Goal: Complete application form

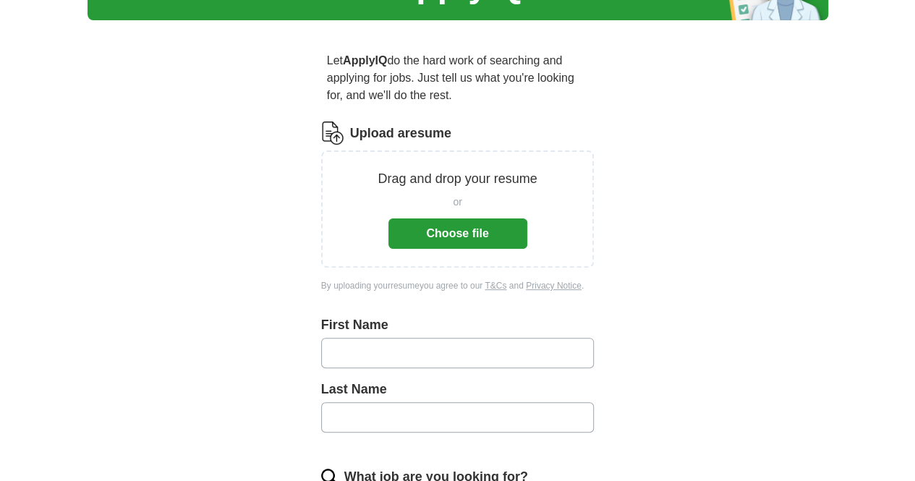
scroll to position [94, 0]
click at [451, 220] on button "Choose file" at bounding box center [457, 233] width 139 height 30
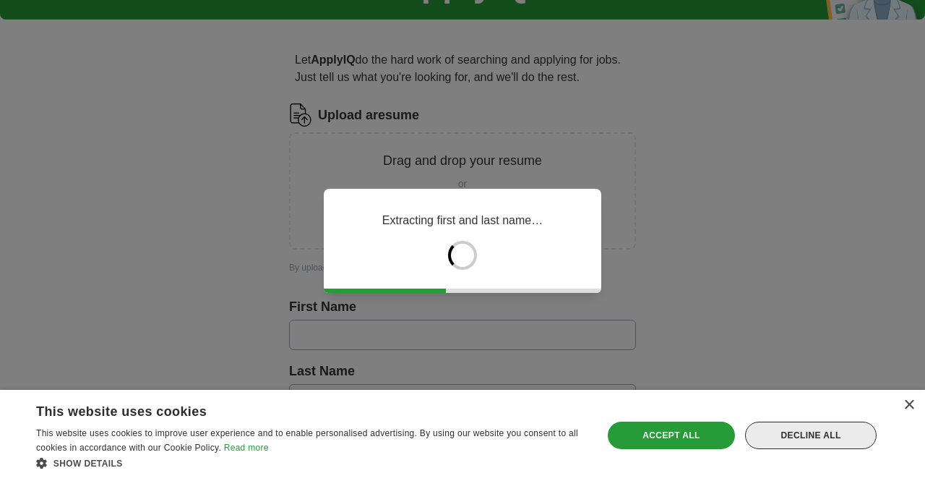
click at [811, 440] on div "Decline all" at bounding box center [811, 435] width 132 height 27
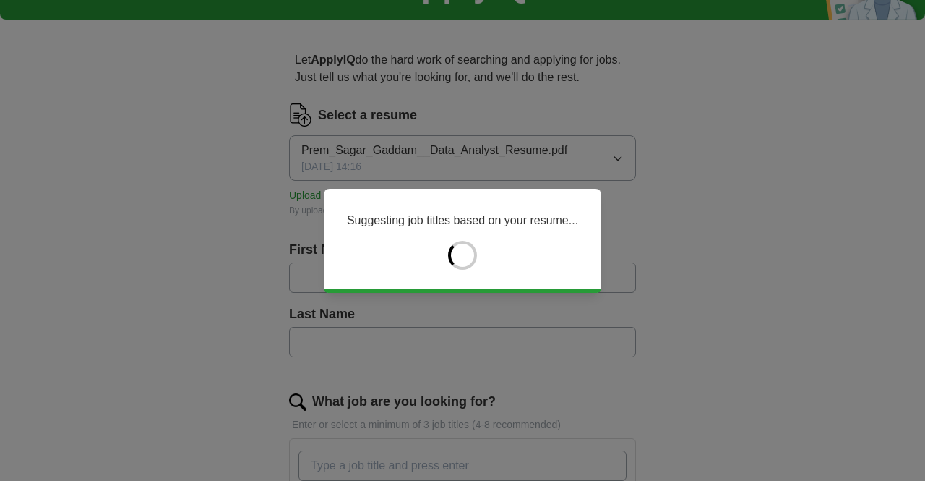
type input "****"
type input "******"
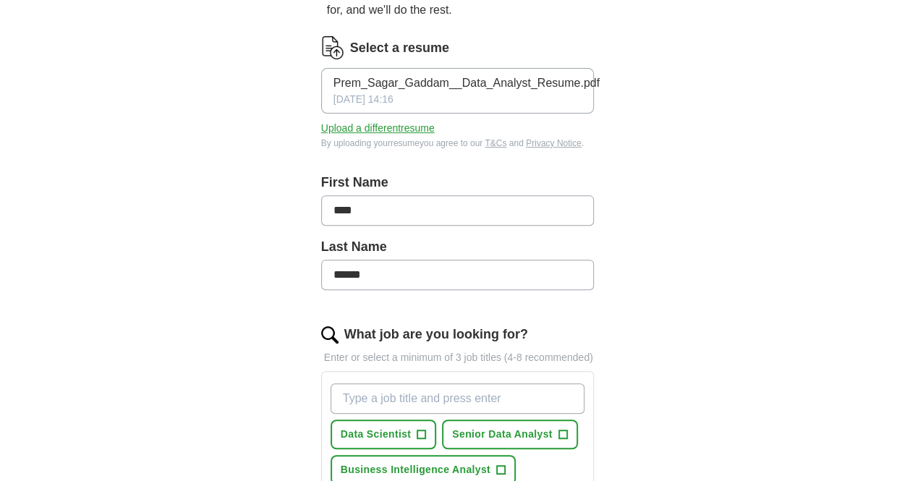
scroll to position [179, 0]
click at [461, 194] on input "****" at bounding box center [457, 209] width 273 height 30
type input "**********"
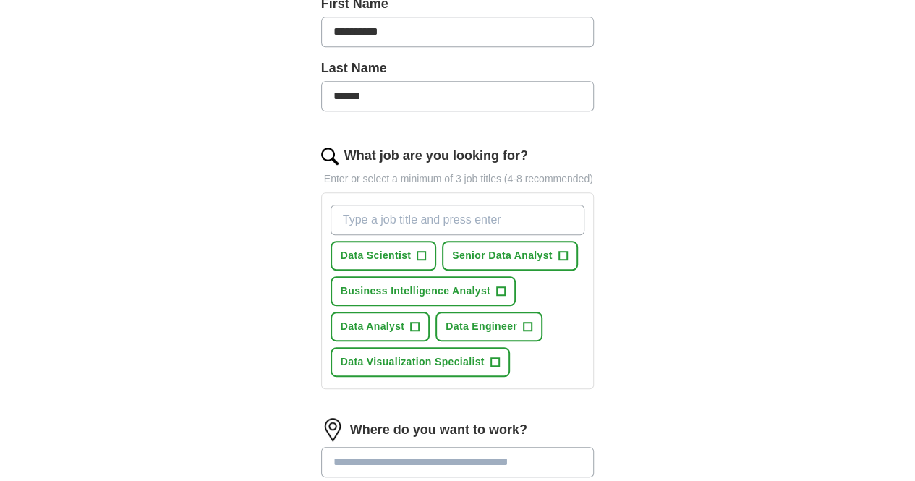
scroll to position [362, 0]
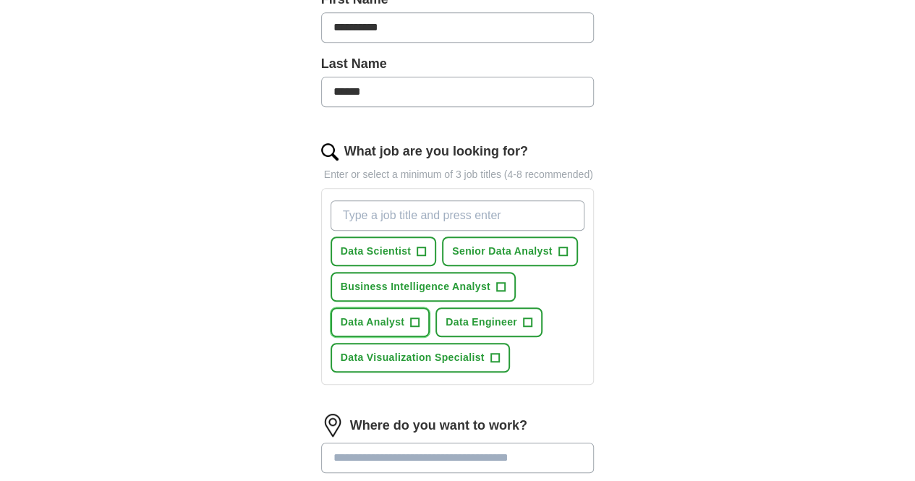
click at [430, 307] on button "Data Analyst +" at bounding box center [380, 322] width 100 height 30
click at [502, 343] on button "Data Visualization Specialist +" at bounding box center [419, 358] width 179 height 30
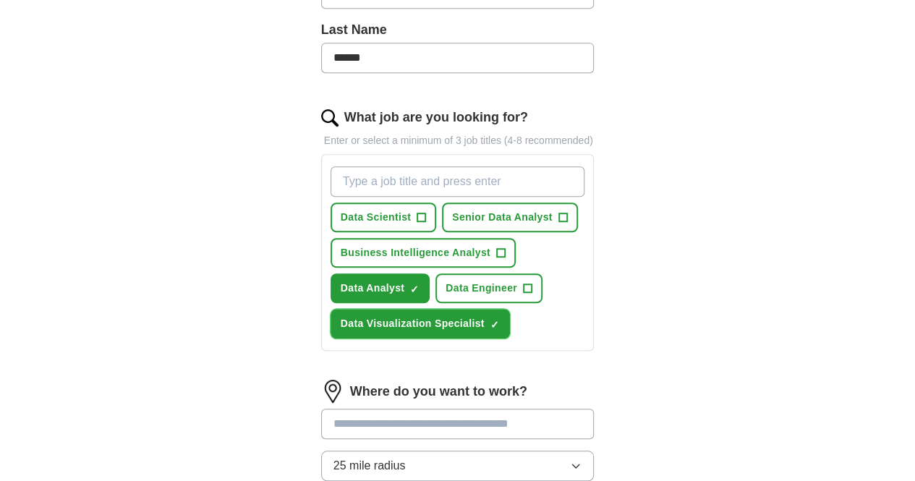
scroll to position [398, 0]
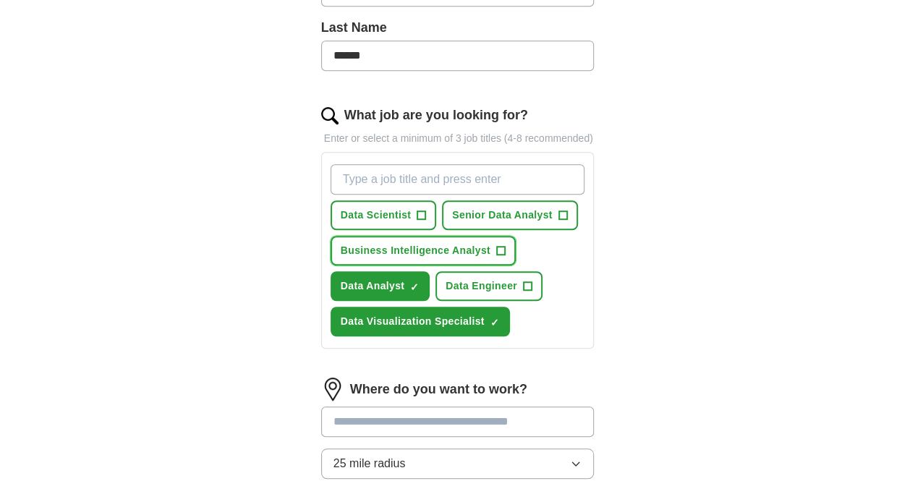
click at [388, 243] on span "Business Intelligence Analyst" at bounding box center [416, 250] width 150 height 15
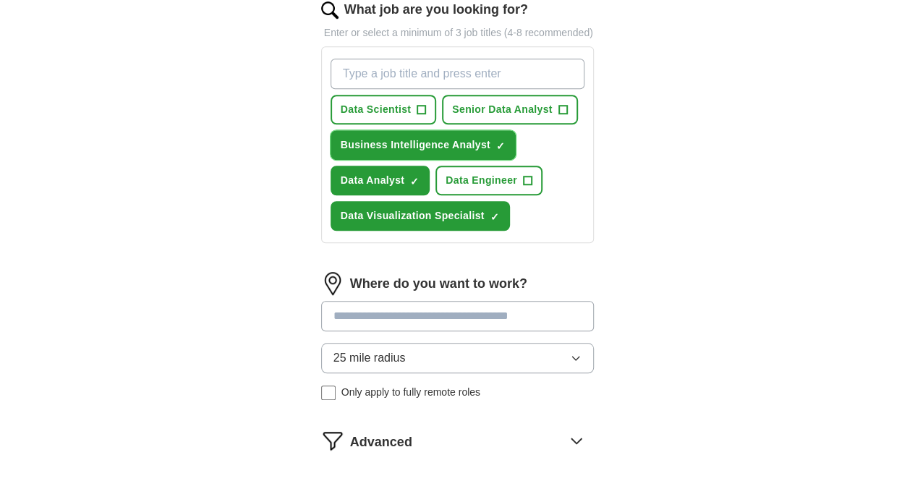
scroll to position [504, 0]
click at [444, 58] on input "What job are you looking for?" at bounding box center [457, 73] width 255 height 30
type input "data"
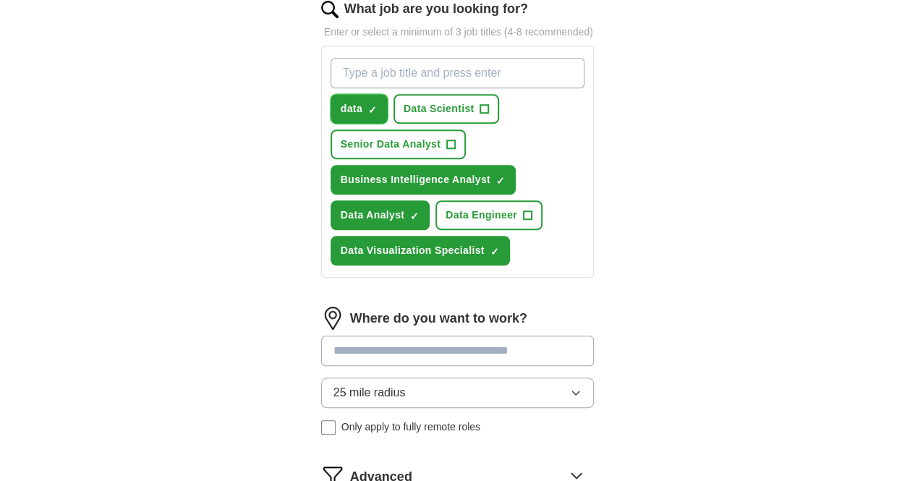
click at [0, 0] on span "×" at bounding box center [0, 0] width 0 height 0
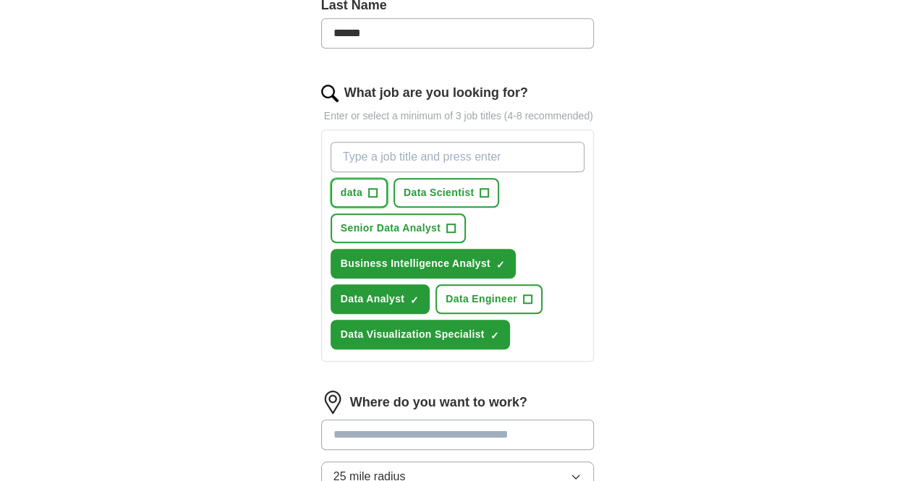
scroll to position [419, 0]
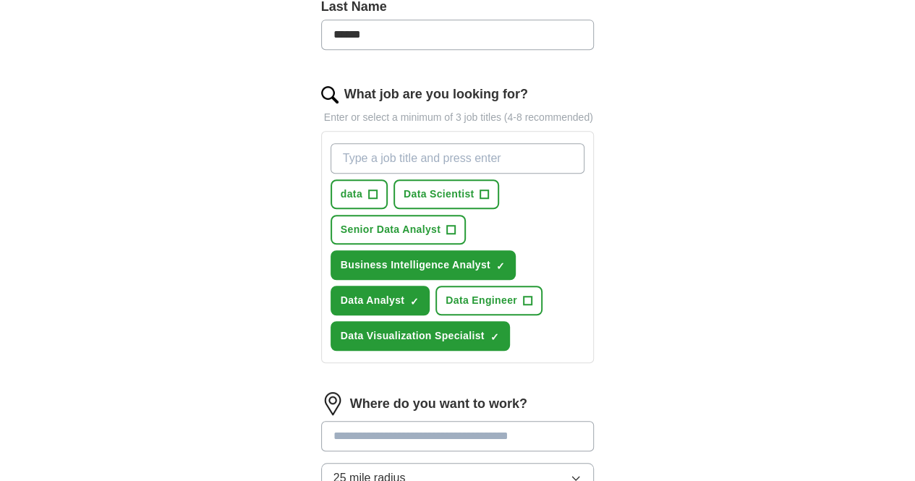
click at [431, 143] on input "What job are you looking for?" at bounding box center [457, 158] width 255 height 30
type input "A"
type input "Financial Analyst"
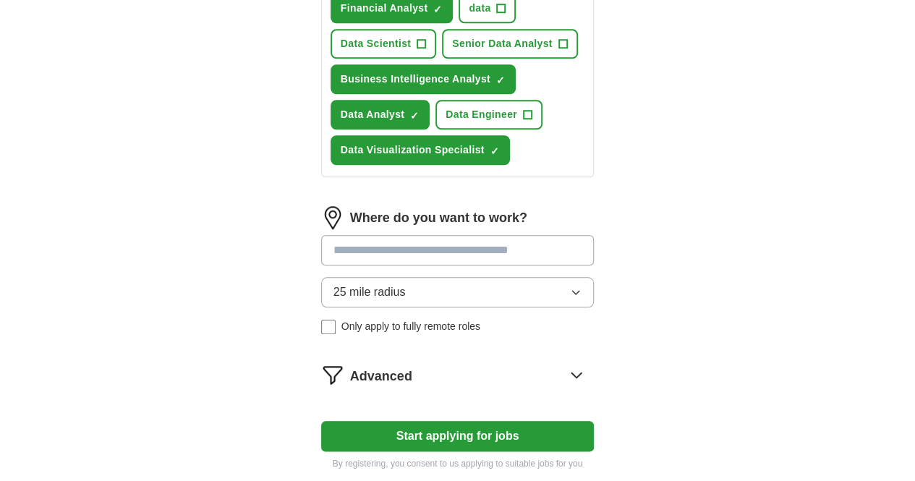
scroll to position [622, 0]
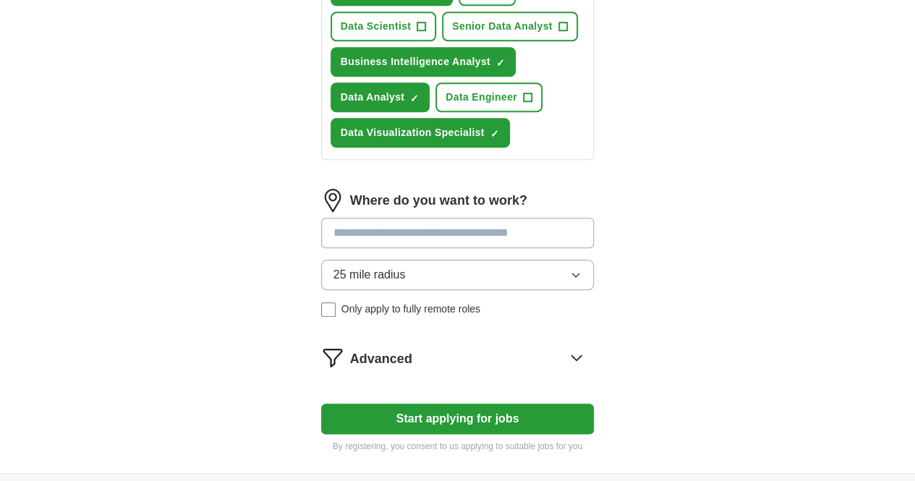
click at [455, 218] on input at bounding box center [457, 233] width 273 height 30
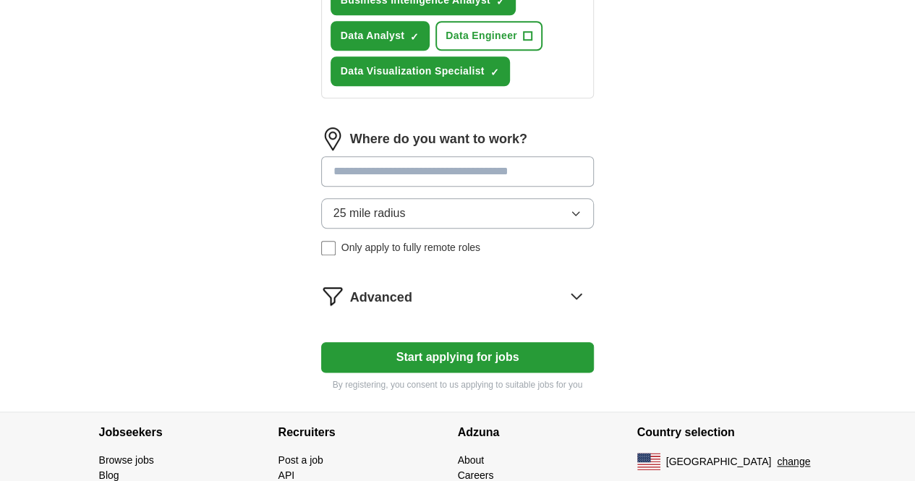
scroll to position [703, 0]
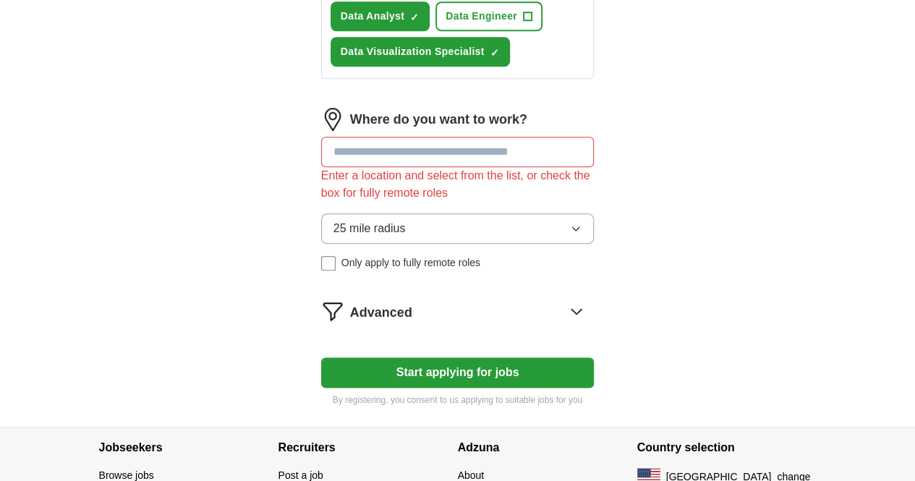
click at [432, 137] on input at bounding box center [457, 152] width 273 height 30
click at [422, 213] on button "25 mile radius" at bounding box center [457, 228] width 273 height 30
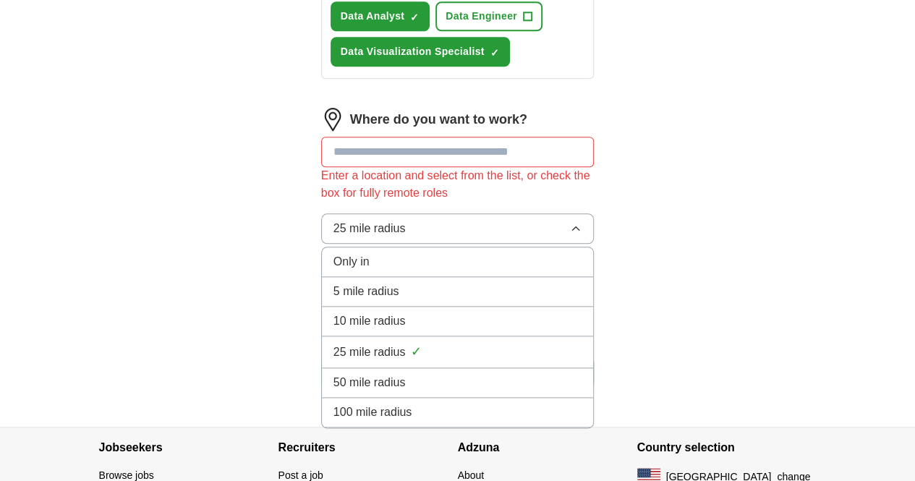
click at [376, 403] on div "100 mile radius" at bounding box center [457, 411] width 249 height 17
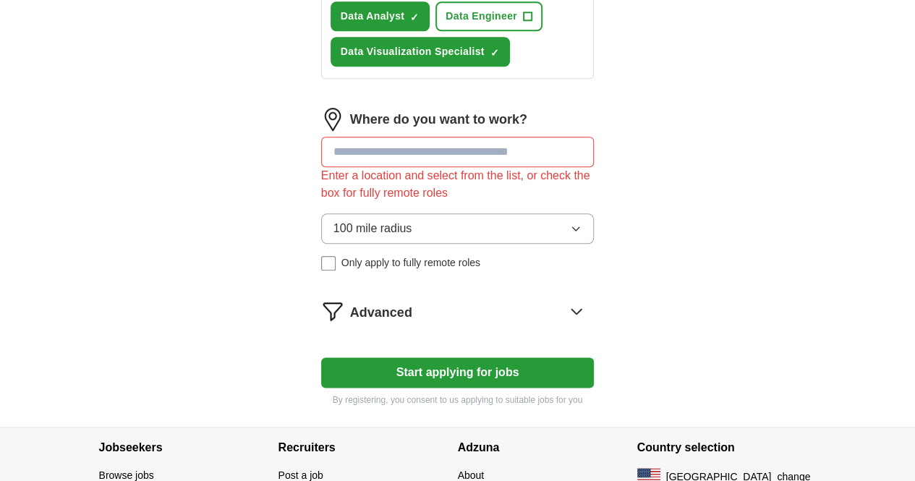
click at [401, 137] on input at bounding box center [457, 152] width 273 height 30
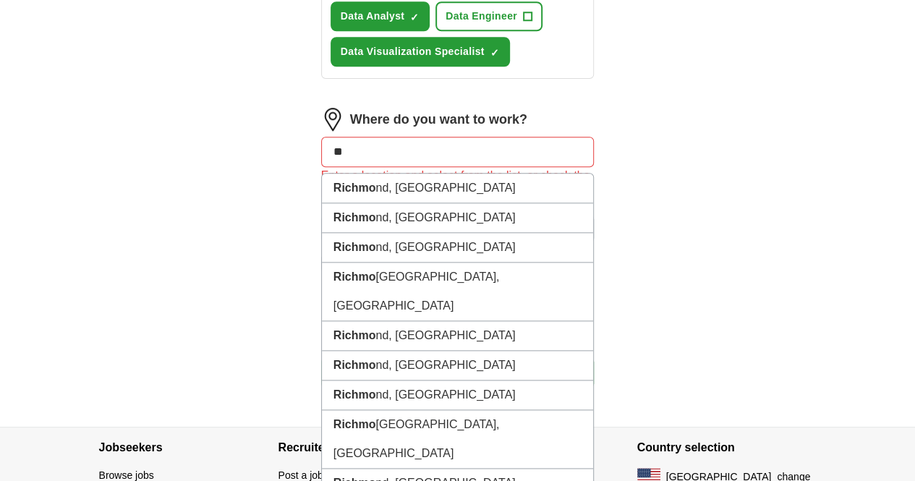
type input "*"
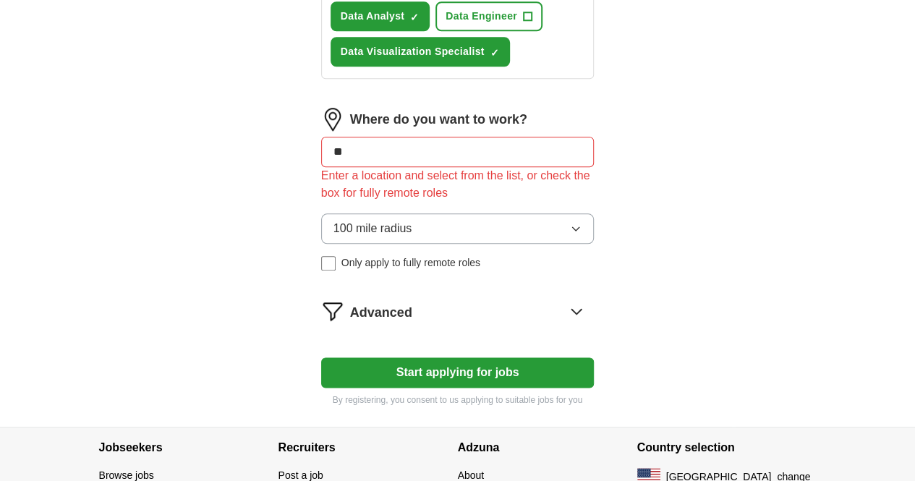
type input "***"
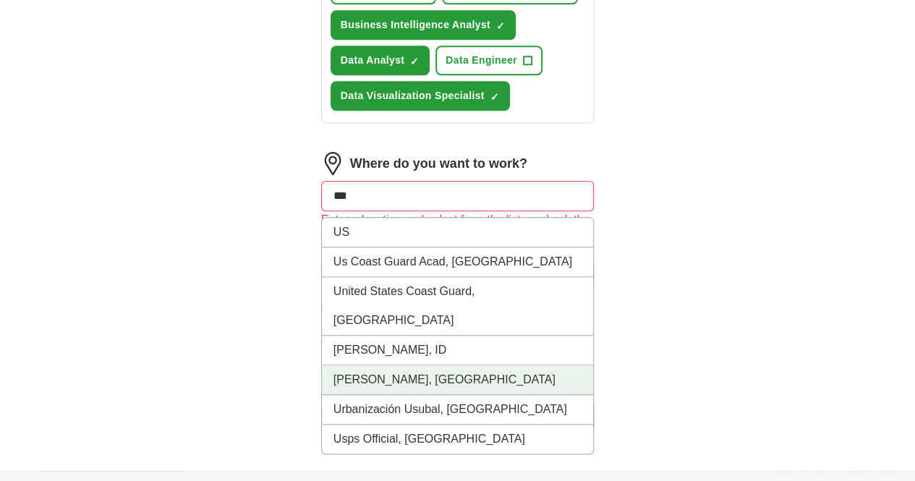
scroll to position [658, 0]
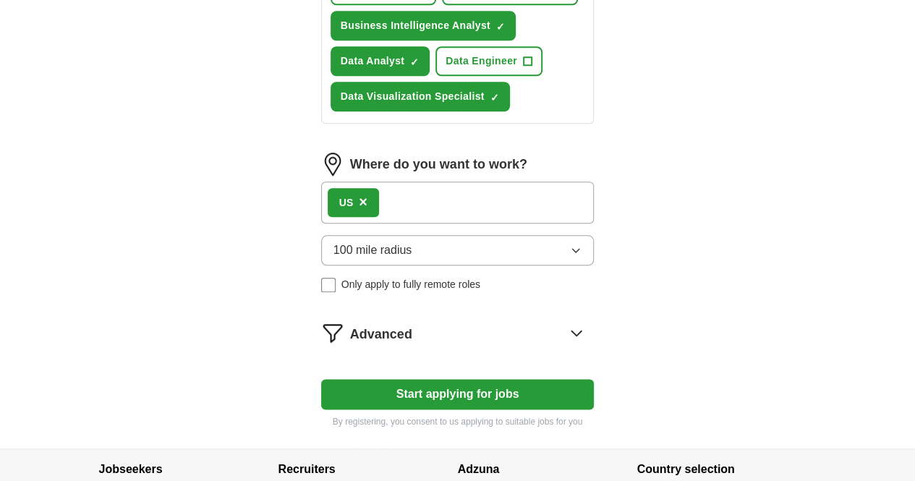
click at [359, 194] on span "×" at bounding box center [363, 202] width 9 height 16
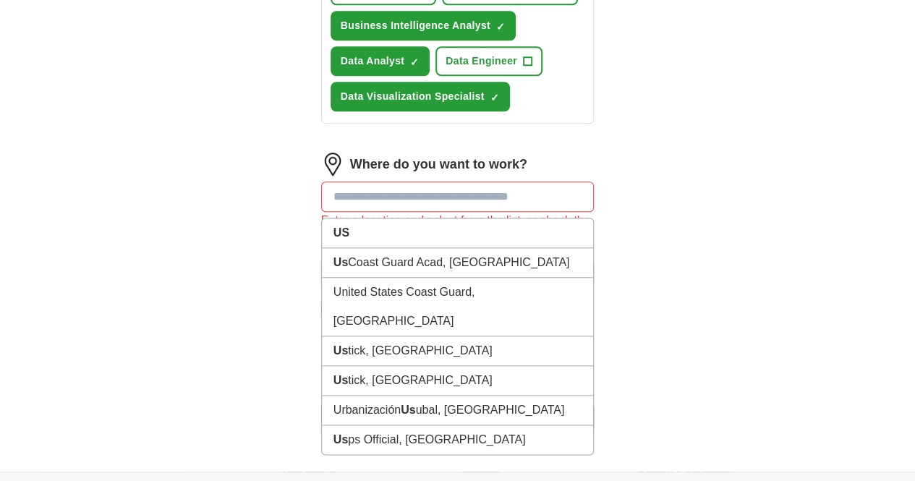
click at [330, 181] on input at bounding box center [457, 196] width 273 height 30
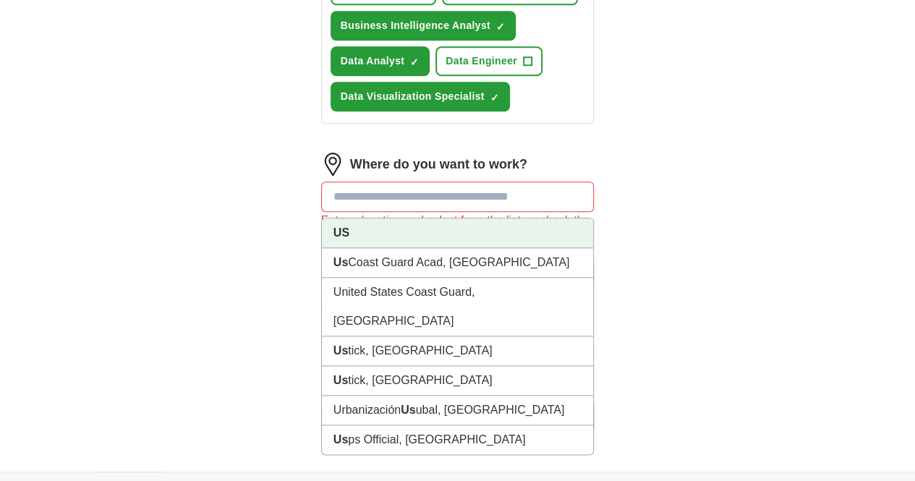
click at [325, 218] on li "US" at bounding box center [458, 233] width 272 height 30
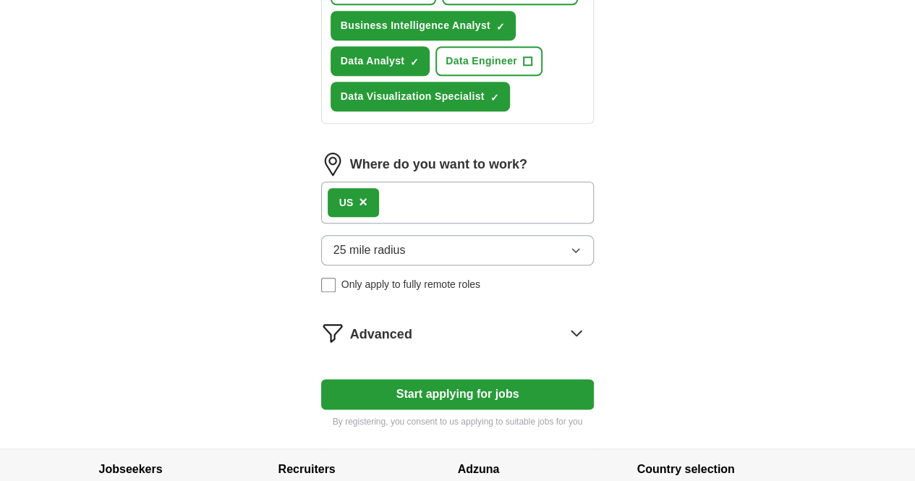
click at [379, 379] on button "Start applying for jobs" at bounding box center [457, 394] width 273 height 30
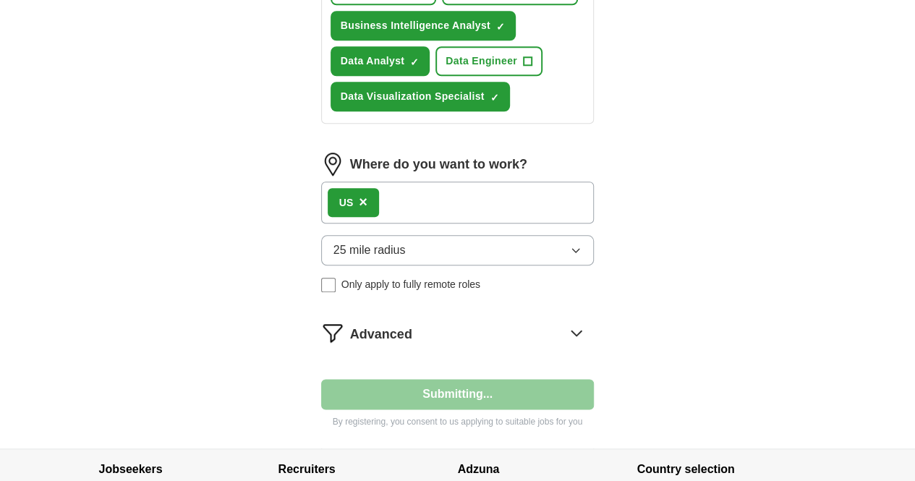
select select "**"
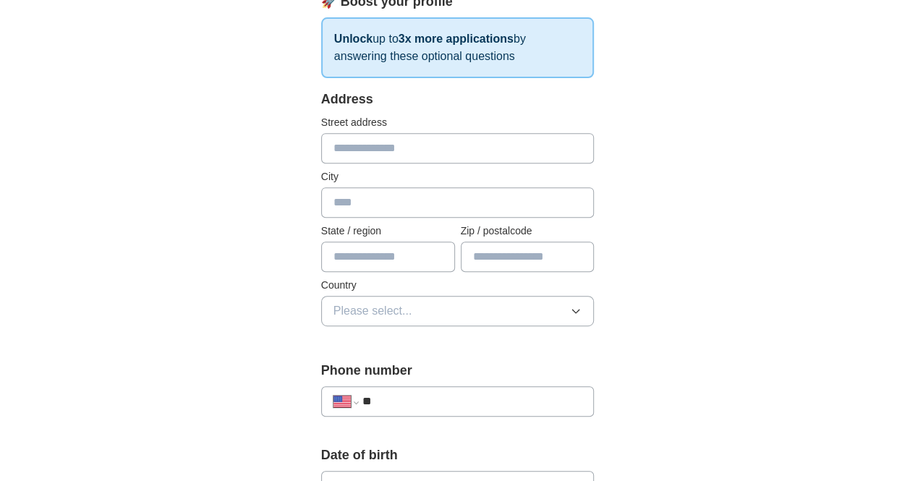
scroll to position [241, 0]
click at [383, 145] on input "text" at bounding box center [457, 149] width 273 height 30
type input "**********"
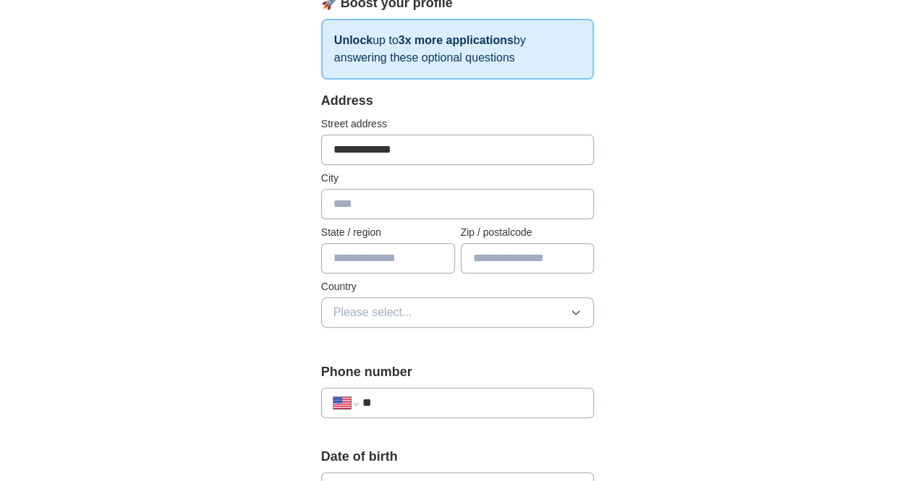
type input "********"
type input "**"
type input "*****"
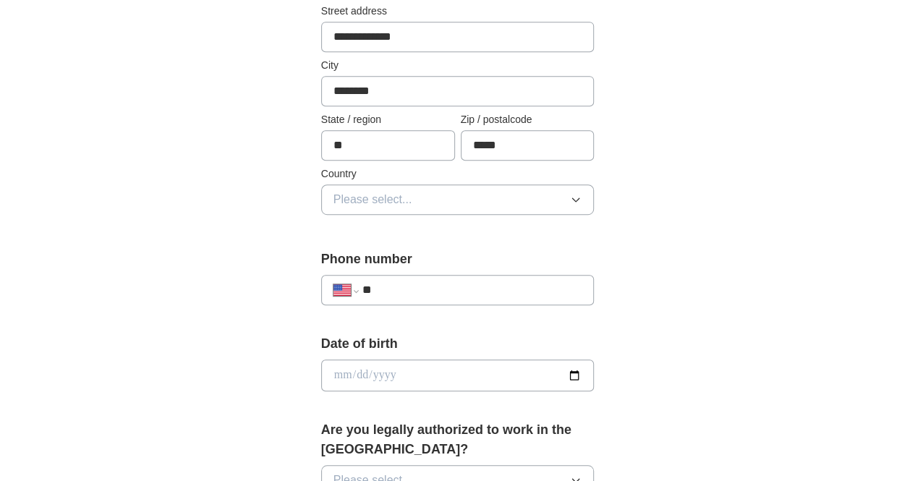
scroll to position [354, 0]
click at [427, 205] on button "Please select..." at bounding box center [457, 199] width 273 height 30
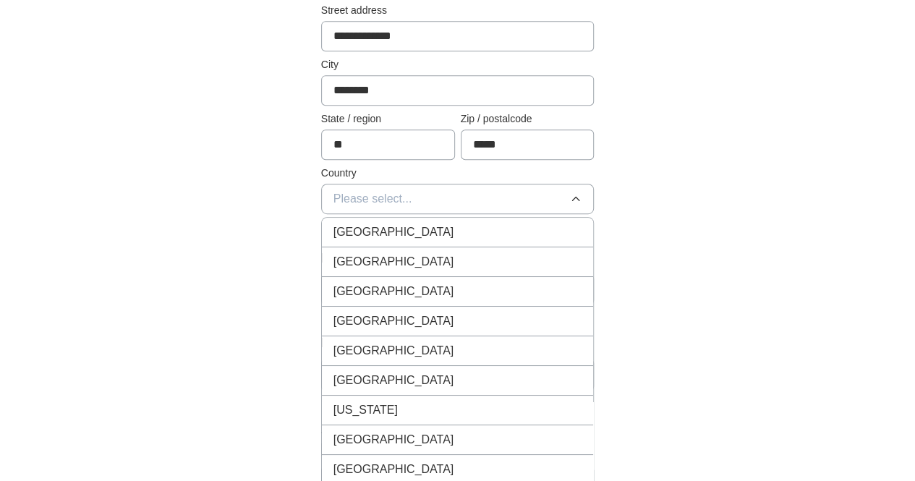
click at [403, 260] on div "[GEOGRAPHIC_DATA]" at bounding box center [457, 261] width 249 height 17
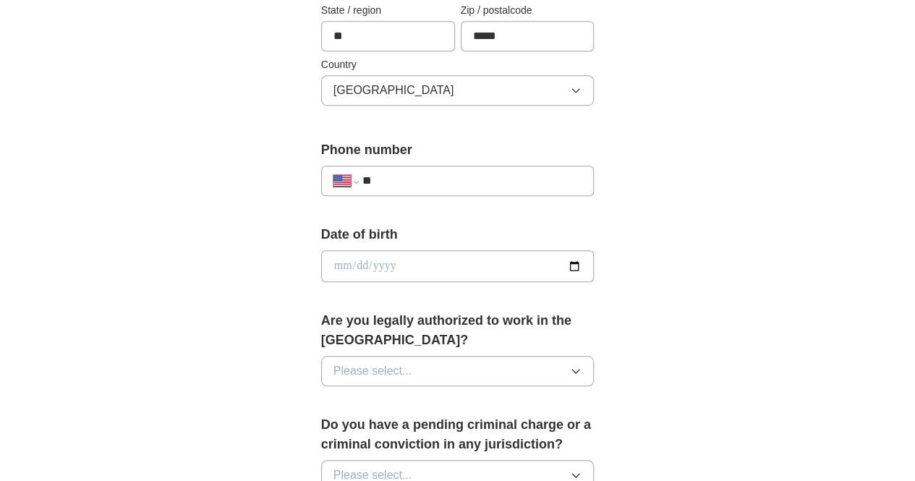
scroll to position [470, 0]
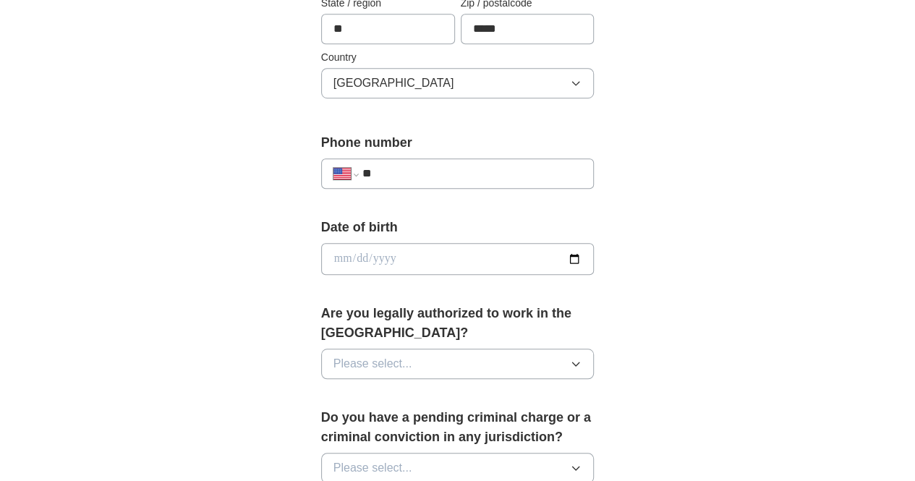
click at [421, 170] on input "**" at bounding box center [472, 173] width 220 height 17
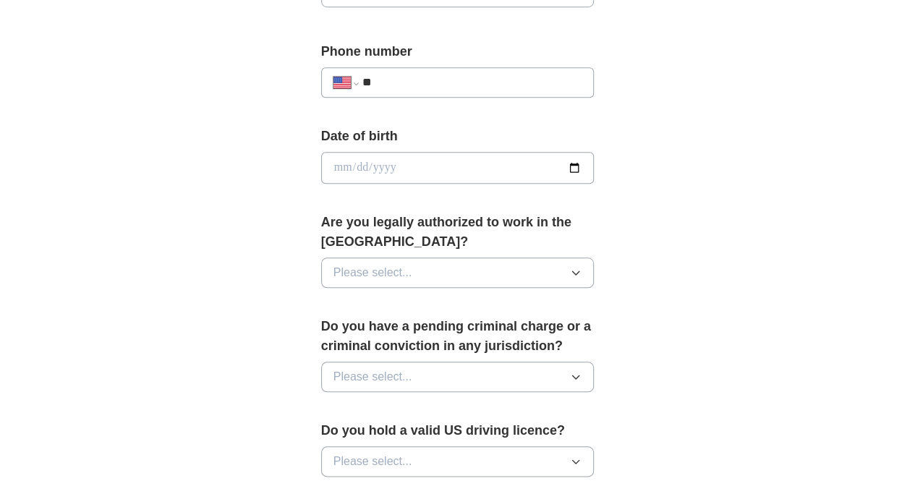
scroll to position [566, 0]
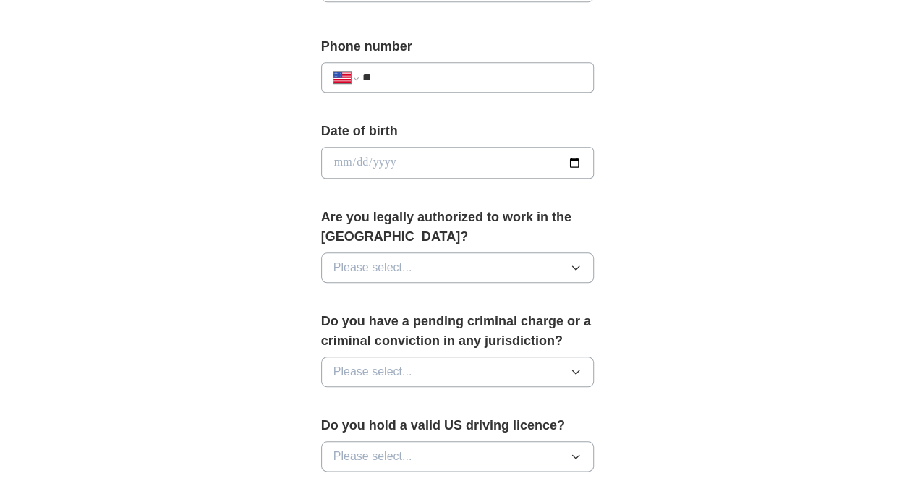
click at [421, 170] on input "date" at bounding box center [457, 163] width 273 height 32
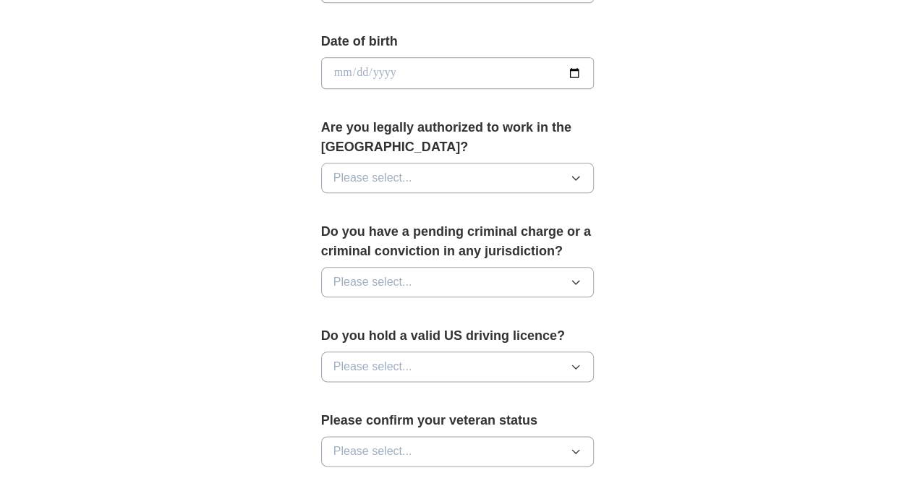
scroll to position [657, 0]
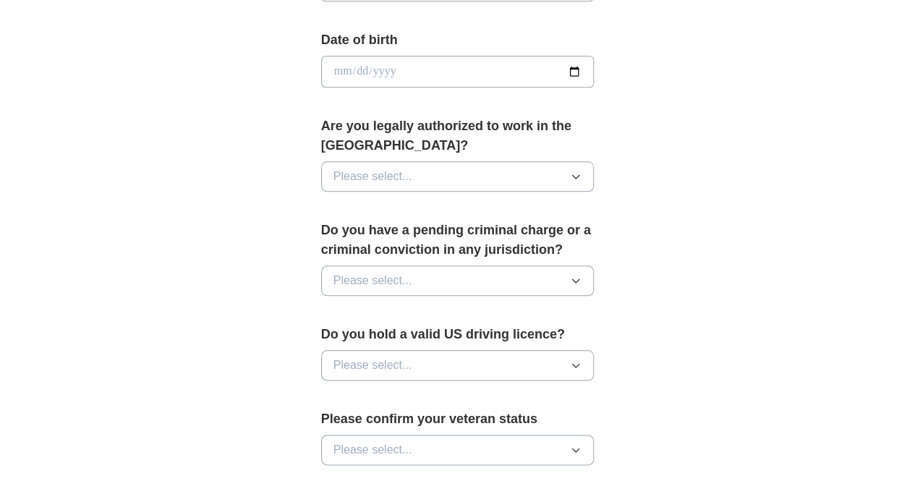
click at [561, 161] on button "Please select..." at bounding box center [457, 176] width 273 height 30
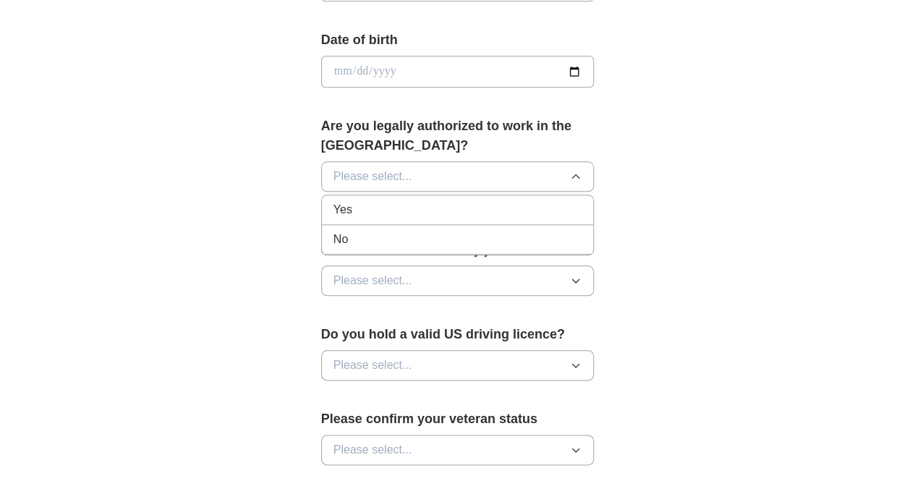
click at [509, 195] on li "Yes" at bounding box center [458, 210] width 272 height 30
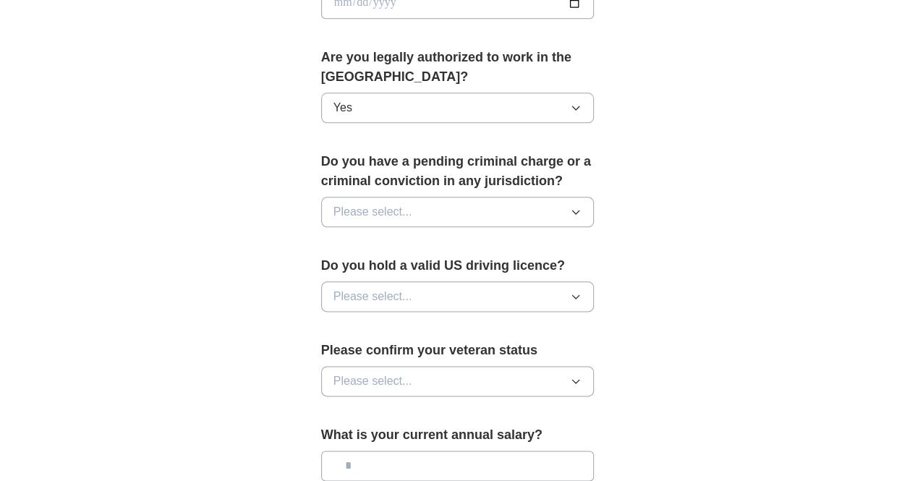
scroll to position [730, 0]
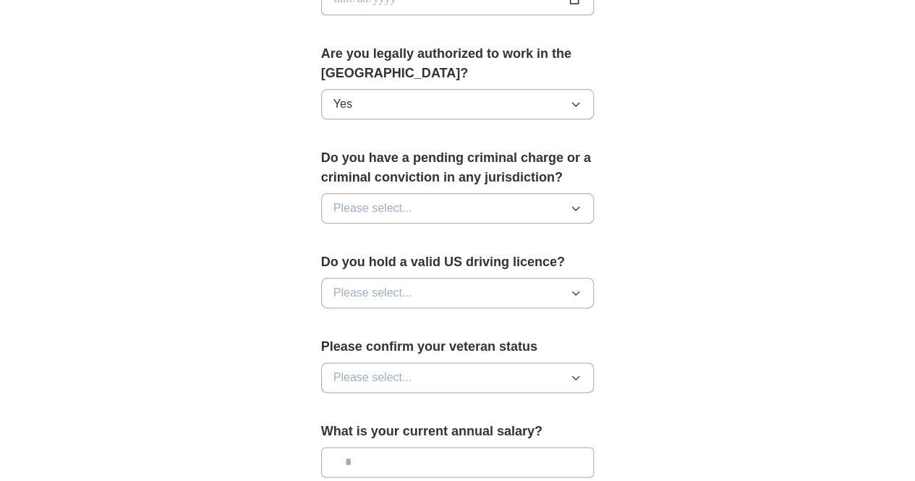
click at [499, 193] on button "Please select..." at bounding box center [457, 208] width 273 height 30
click at [437, 257] on li "No" at bounding box center [458, 272] width 272 height 30
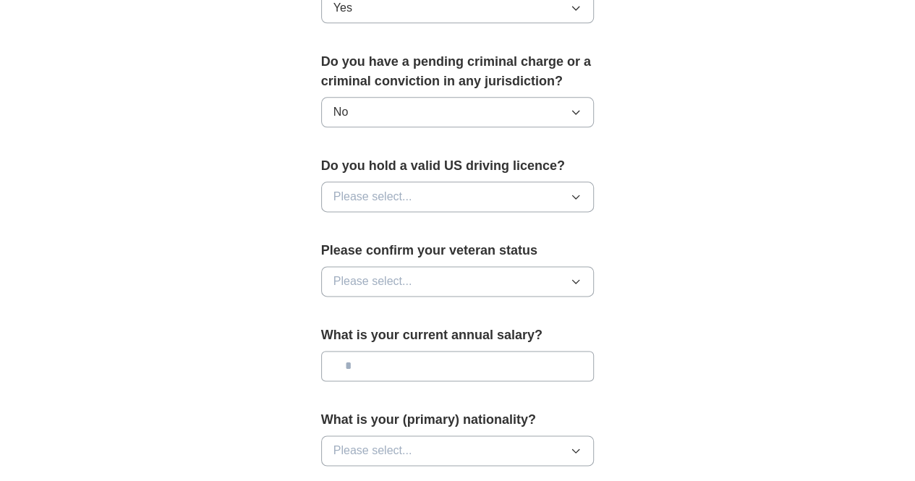
scroll to position [826, 0]
click at [419, 181] on button "Please select..." at bounding box center [457, 196] width 273 height 30
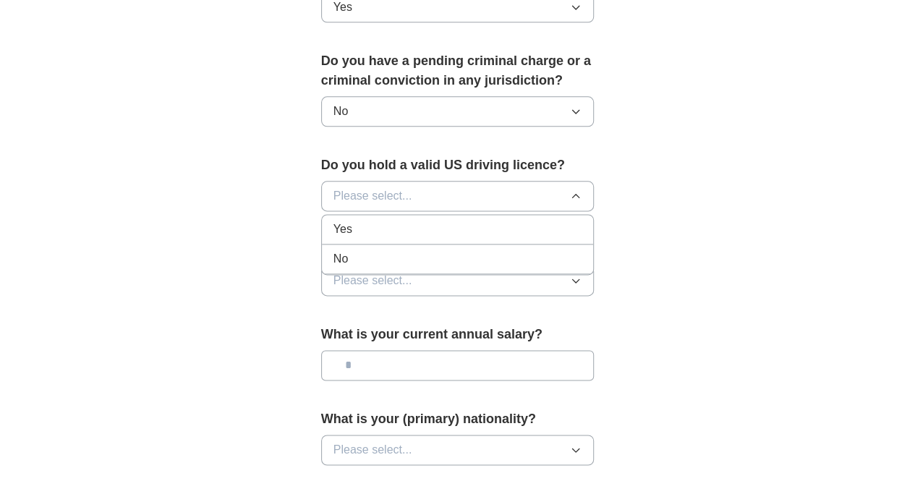
click at [405, 221] on div "Yes" at bounding box center [457, 229] width 249 height 17
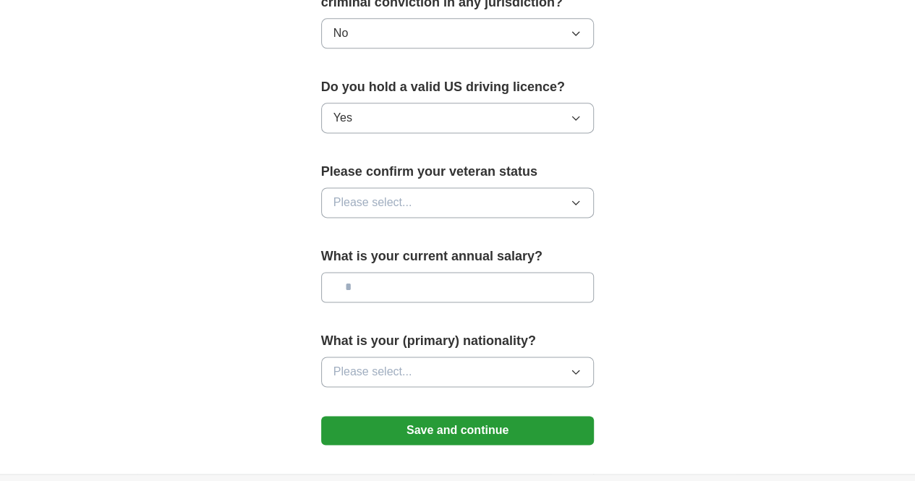
scroll to position [905, 0]
click at [394, 187] on button "Please select..." at bounding box center [457, 202] width 273 height 30
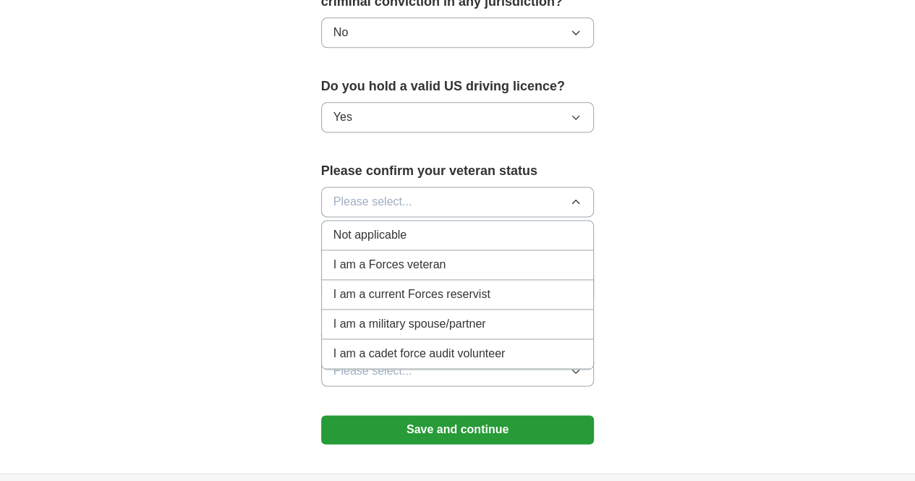
click at [363, 226] on span "Not applicable" at bounding box center [369, 234] width 73 height 17
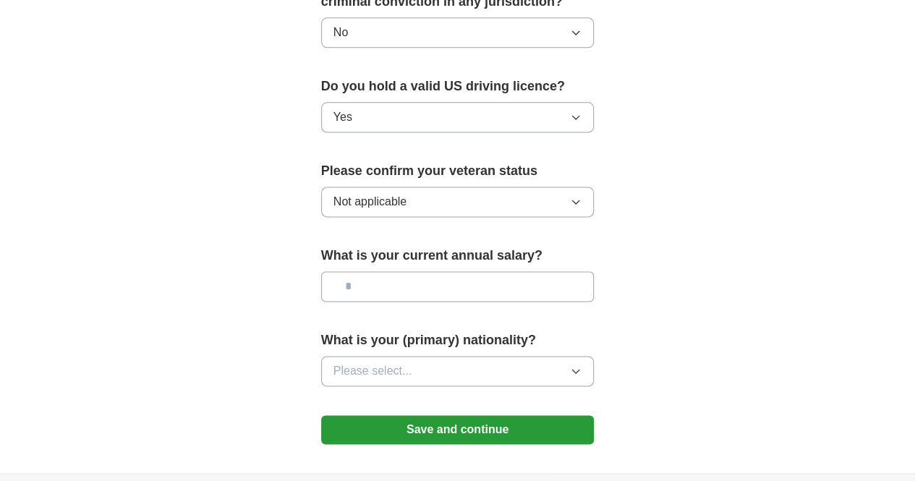
click at [369, 271] on input "text" at bounding box center [457, 286] width 273 height 30
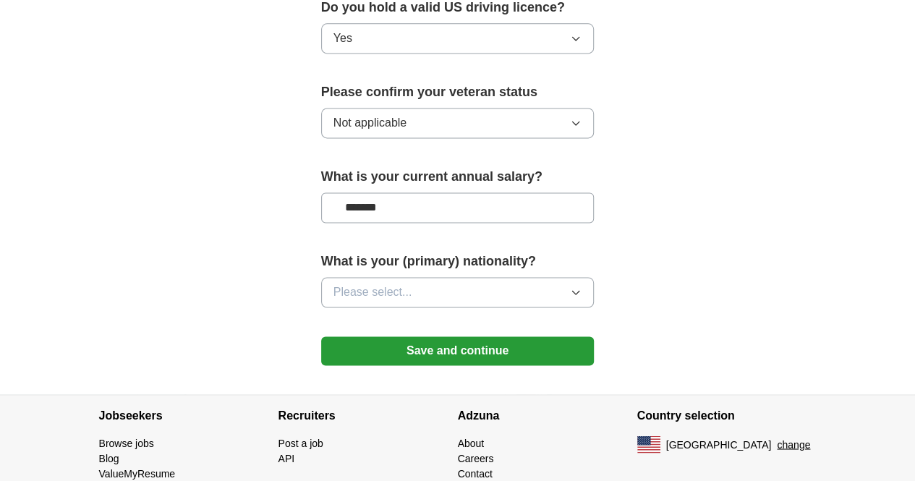
scroll to position [988, 0]
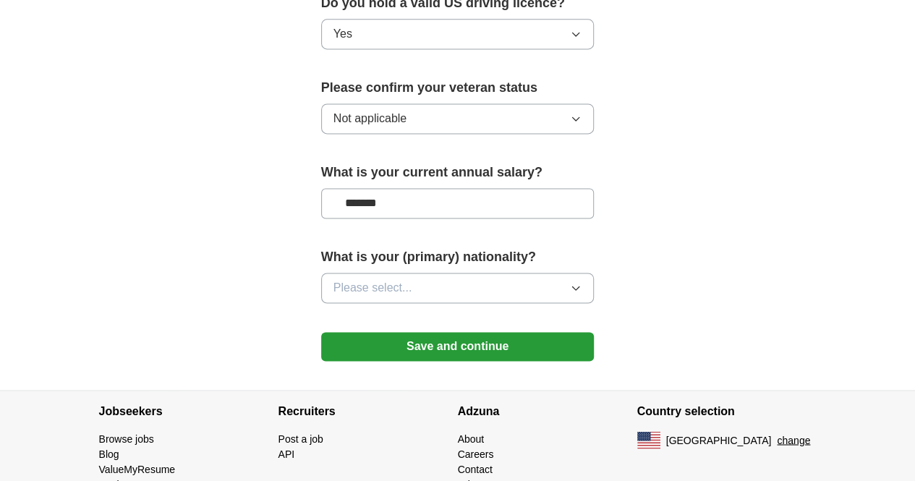
type input "*******"
click at [456, 273] on button "Please select..." at bounding box center [457, 288] width 273 height 30
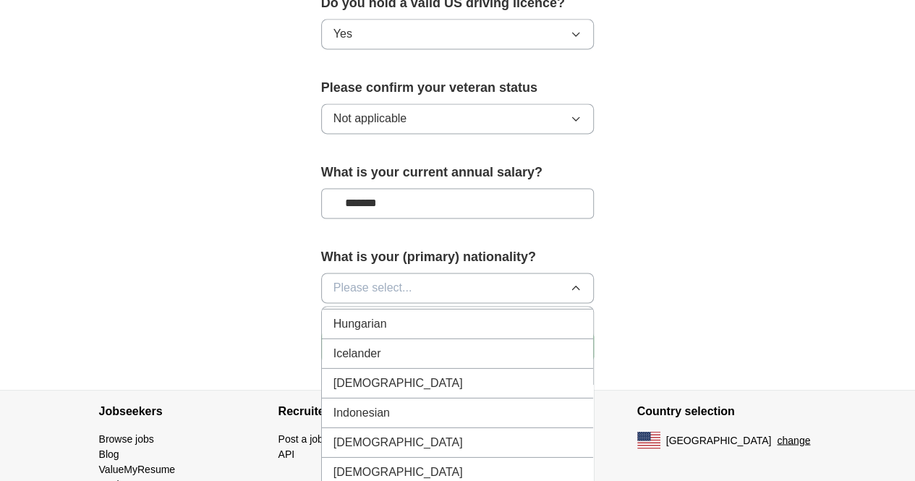
scroll to position [2309, 0]
click at [335, 375] on div "[DEMOGRAPHIC_DATA]" at bounding box center [457, 383] width 249 height 17
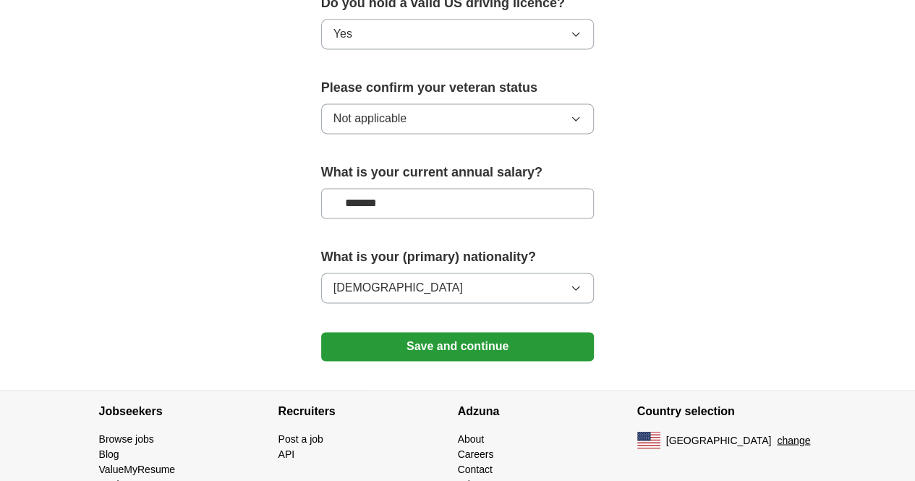
click at [460, 332] on button "Save and continue" at bounding box center [457, 346] width 273 height 29
